Goal: Transaction & Acquisition: Subscribe to service/newsletter

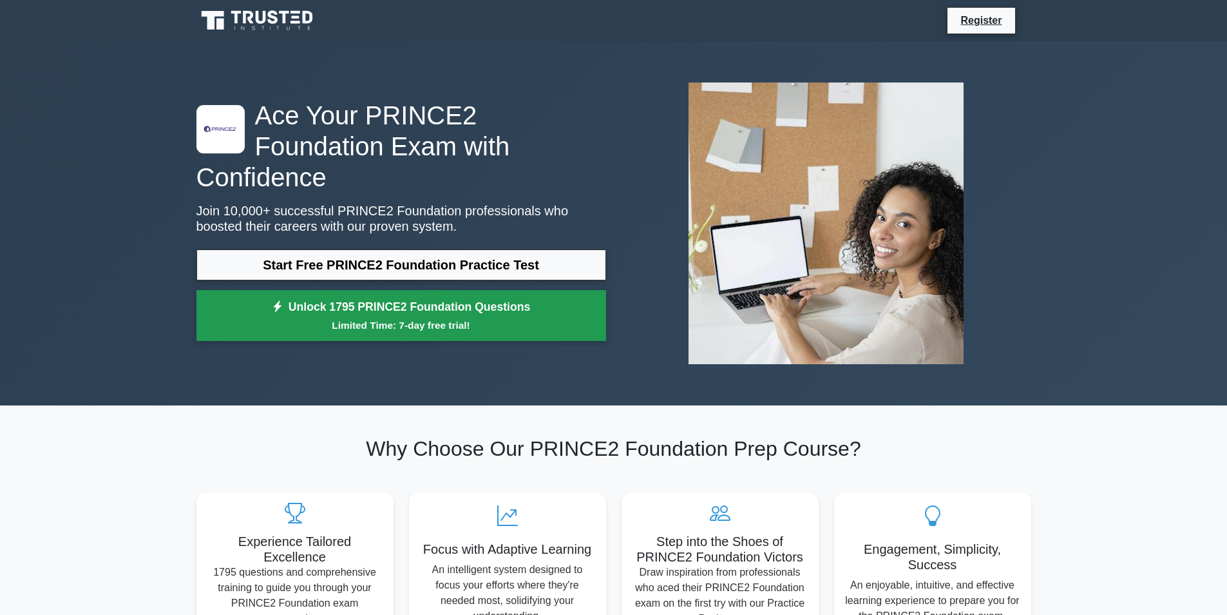
click at [369, 290] on link "Unlock 1795 PRINCE2 Foundation Questions Limited Time: 7-day free trial!" at bounding box center [401, 316] width 410 height 52
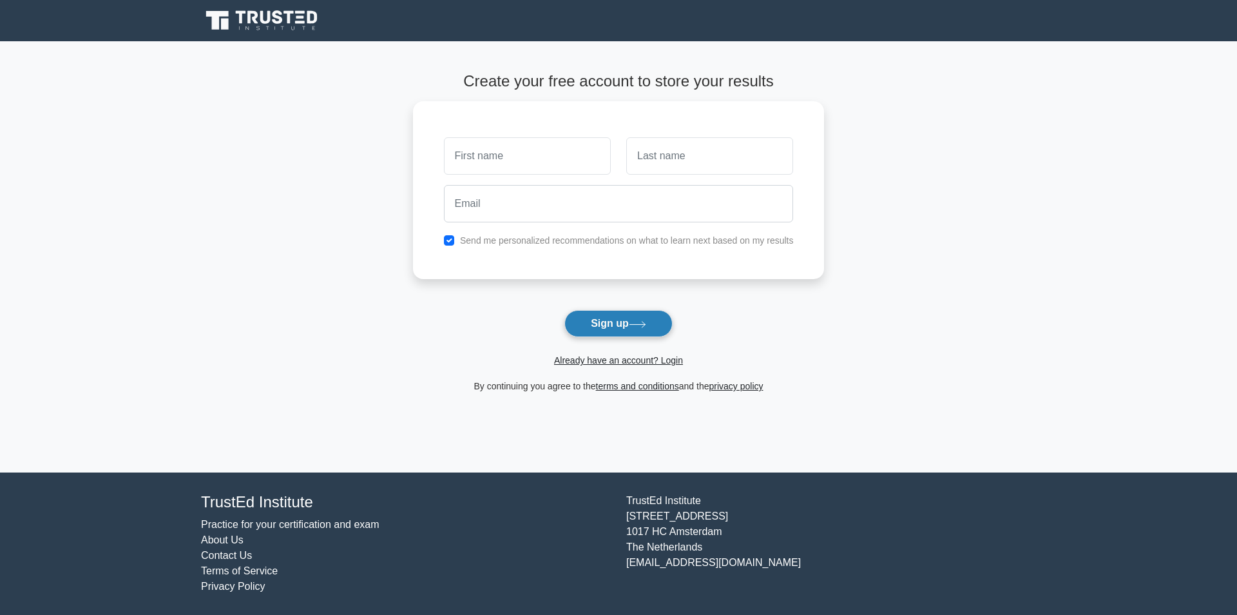
click at [646, 327] on icon at bounding box center [637, 324] width 17 height 7
click at [614, 317] on button "Sign up" at bounding box center [618, 323] width 108 height 27
click at [590, 332] on button "Sign up" at bounding box center [618, 323] width 108 height 27
